Goal: Information Seeking & Learning: Learn about a topic

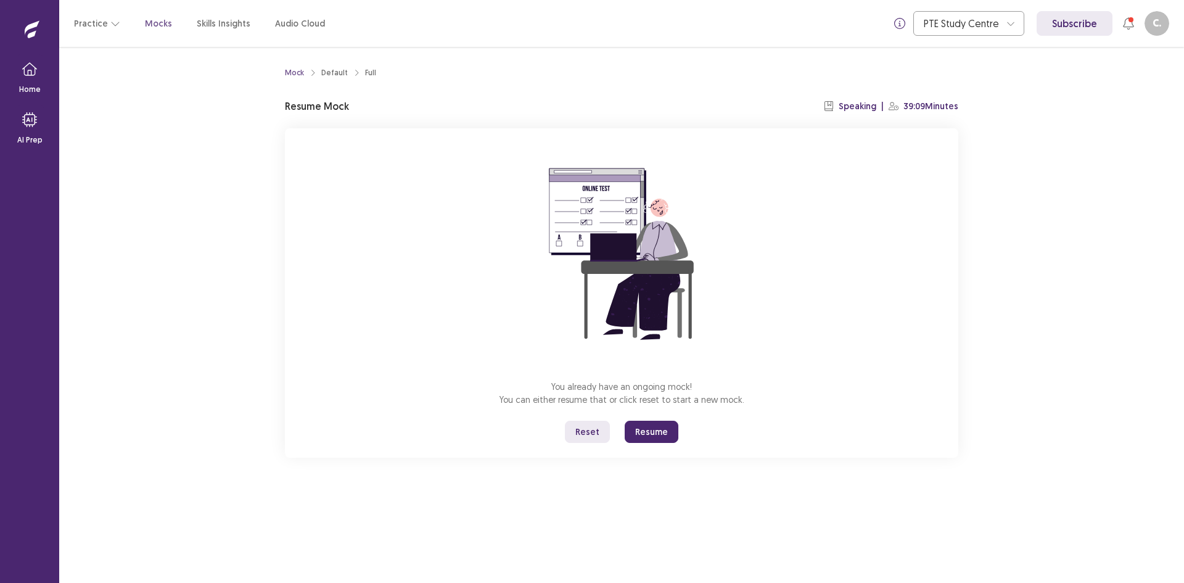
click at [600, 436] on button "Reset" at bounding box center [587, 432] width 45 height 22
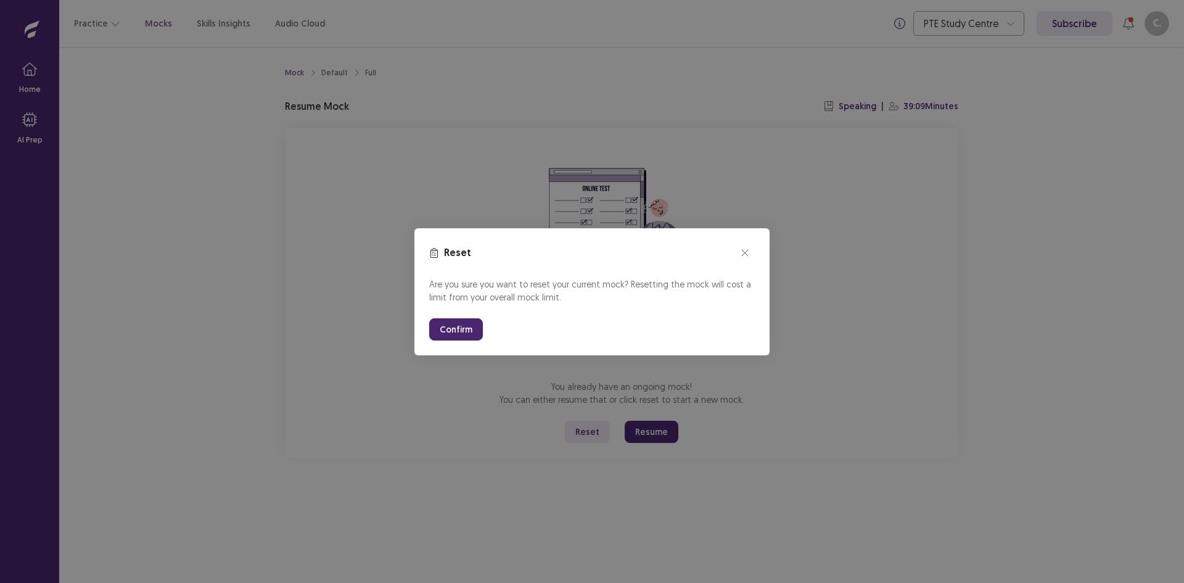
click at [466, 336] on button "Confirm" at bounding box center [456, 329] width 54 height 22
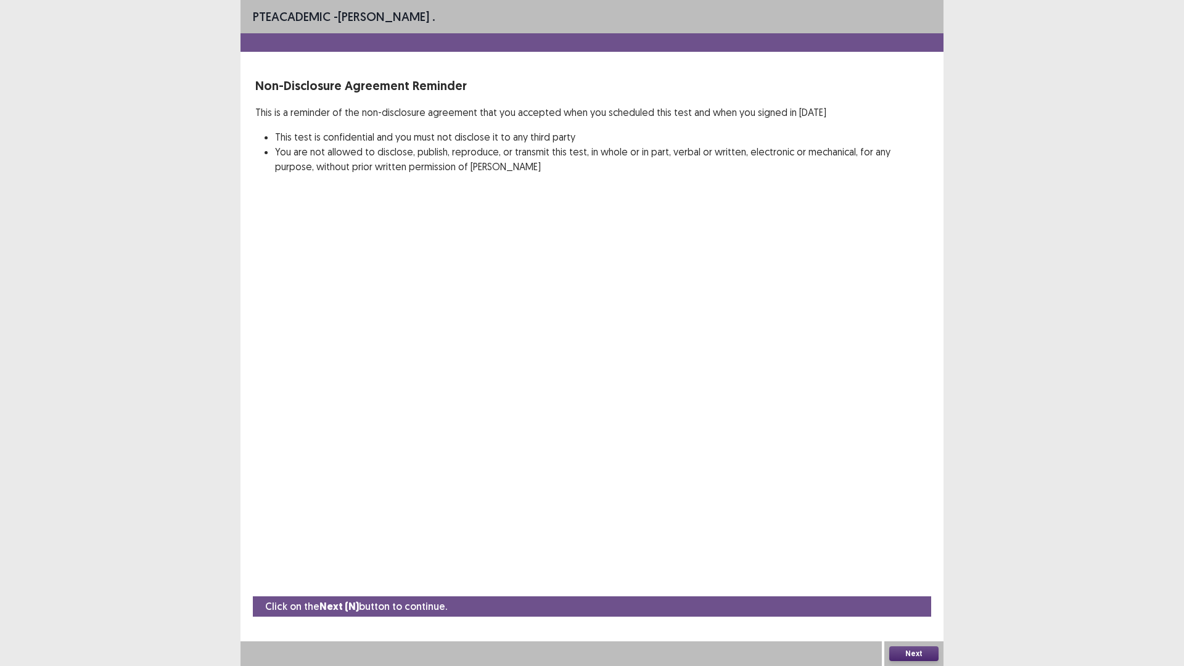
click at [901, 582] on button "Next" at bounding box center [913, 653] width 49 height 15
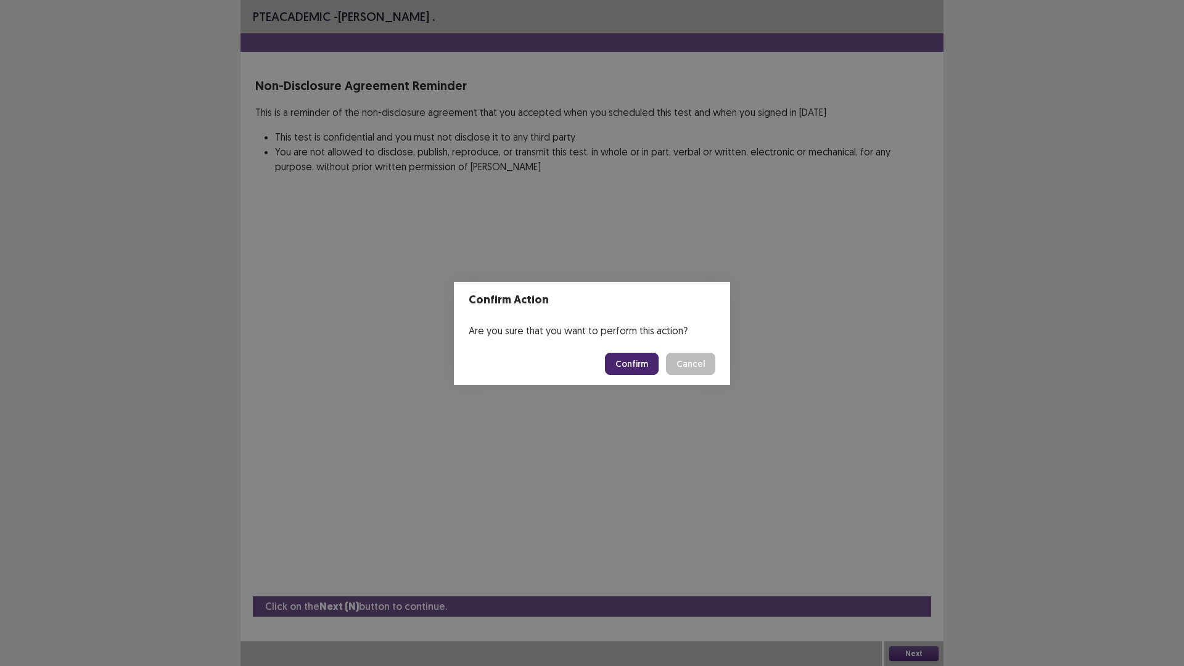
click at [628, 366] on button "Confirm" at bounding box center [632, 364] width 54 height 22
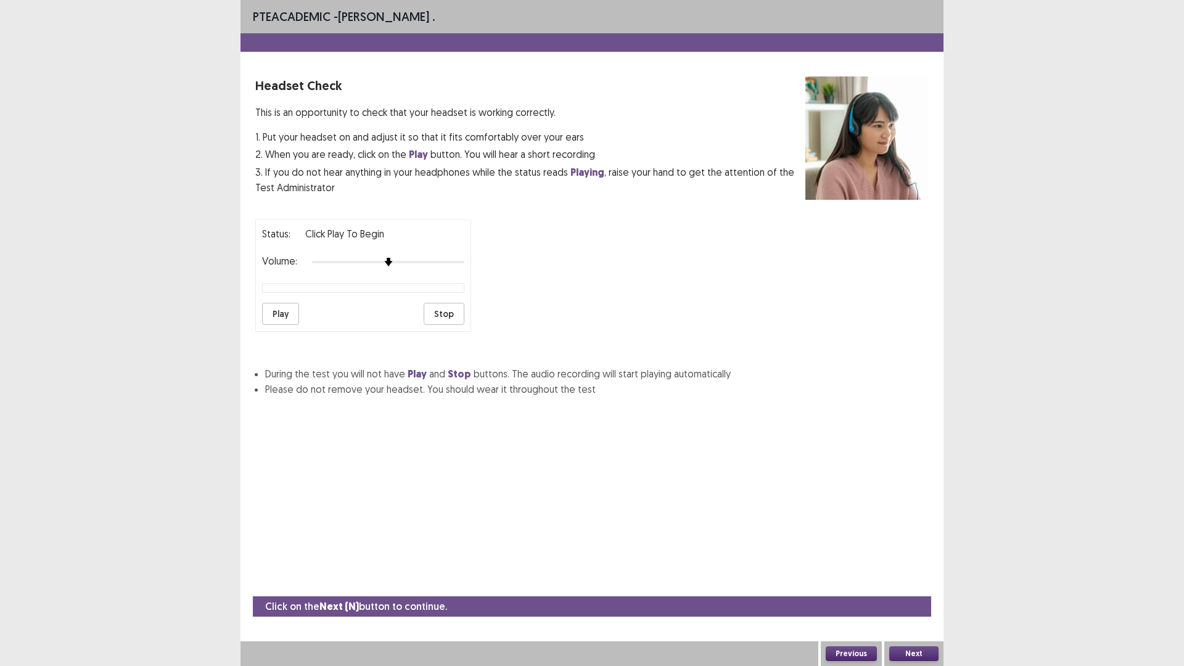
click at [285, 320] on button "Play" at bounding box center [280, 314] width 37 height 22
click at [442, 262] on div at bounding box center [388, 262] width 152 height 10
click at [446, 262] on img at bounding box center [449, 262] width 10 height 10
click at [273, 315] on button "Play" at bounding box center [280, 314] width 37 height 22
click at [456, 263] on div at bounding box center [388, 262] width 152 height 10
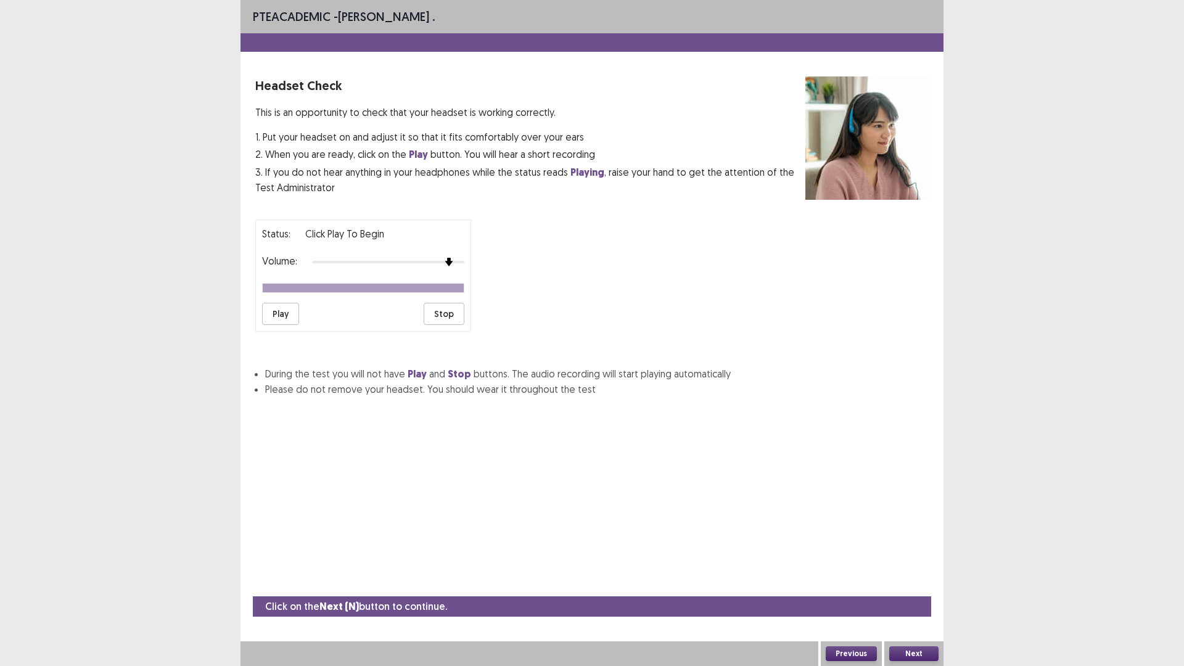
click at [925, 582] on button "Next" at bounding box center [913, 653] width 49 height 15
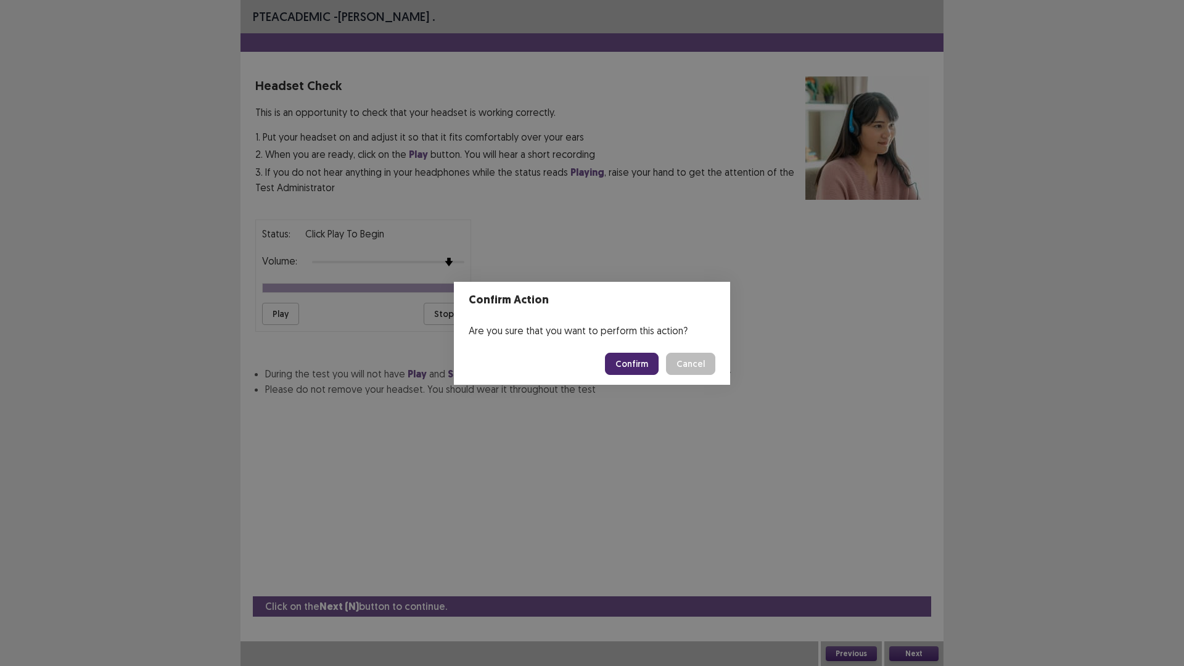
click at [624, 374] on button "Confirm" at bounding box center [632, 364] width 54 height 22
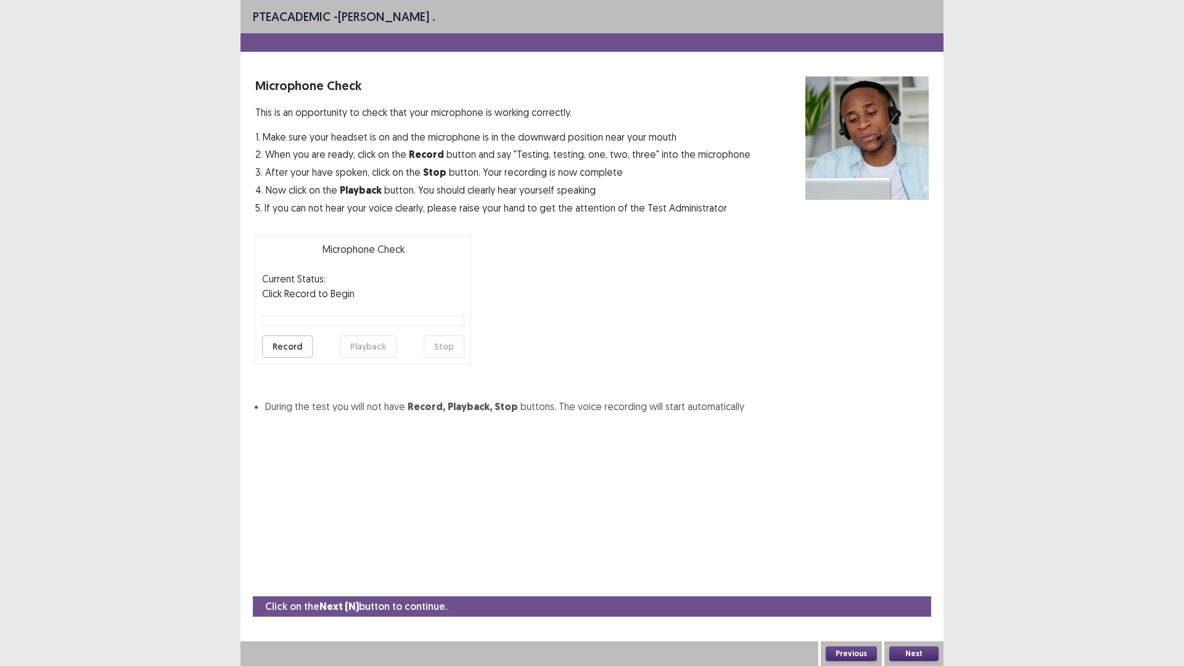
click at [285, 348] on button "Record" at bounding box center [287, 347] width 51 height 22
click at [455, 347] on button "Stop" at bounding box center [444, 347] width 41 height 22
click at [287, 339] on button "Record" at bounding box center [287, 347] width 51 height 22
click at [844, 582] on button "Previous" at bounding box center [851, 653] width 51 height 15
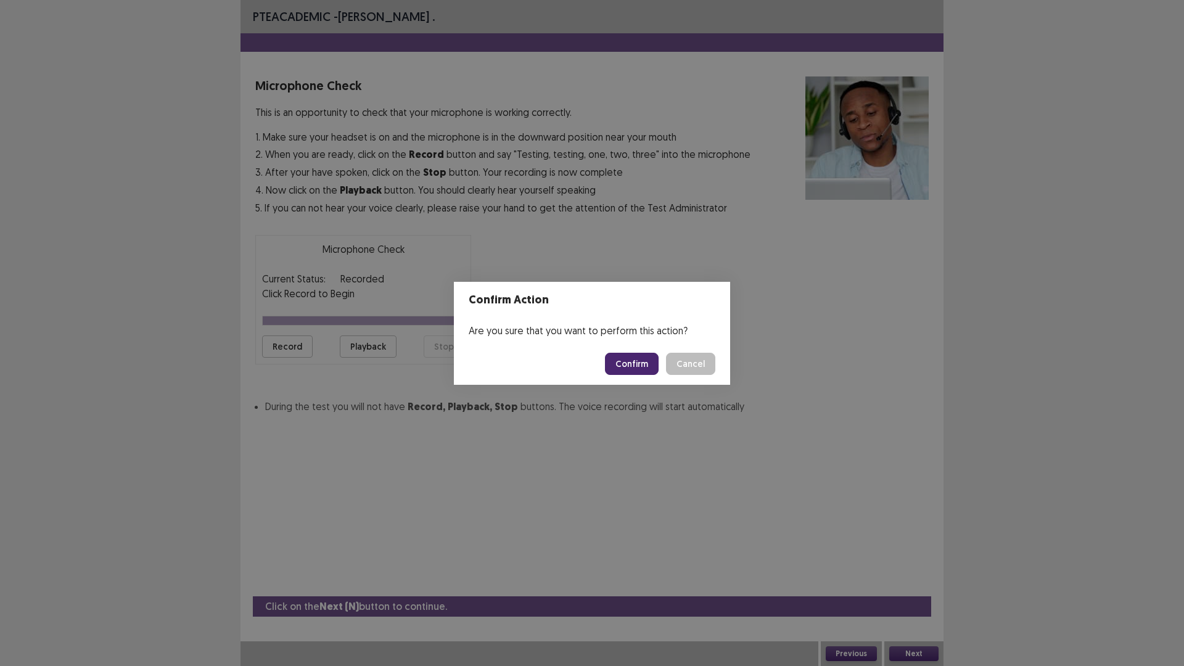
click at [626, 374] on button "Confirm" at bounding box center [632, 364] width 54 height 22
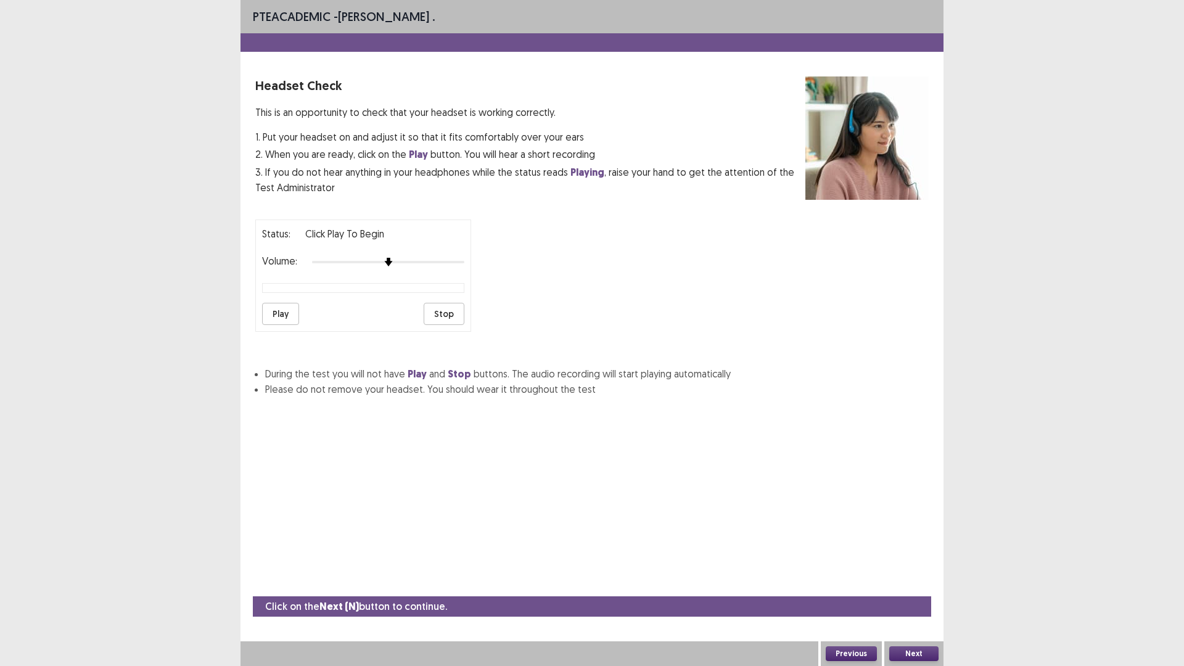
click at [851, 582] on button "Previous" at bounding box center [851, 653] width 51 height 15
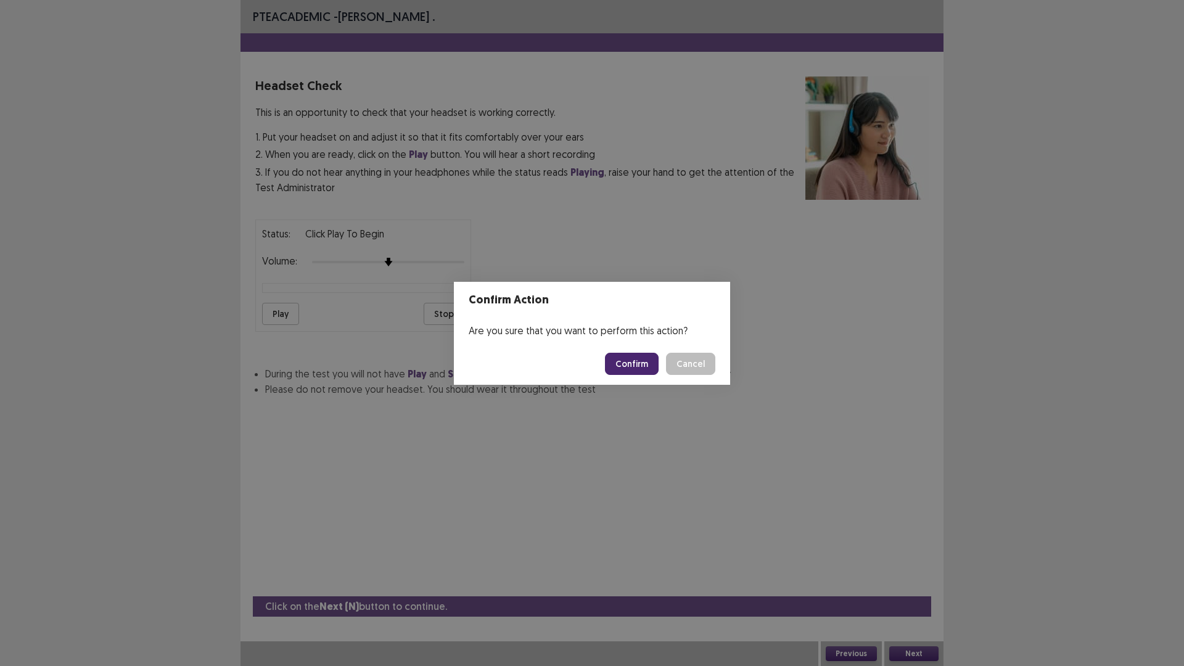
click at [638, 357] on button "Confirm" at bounding box center [632, 364] width 54 height 22
